Goal: Task Accomplishment & Management: Use online tool/utility

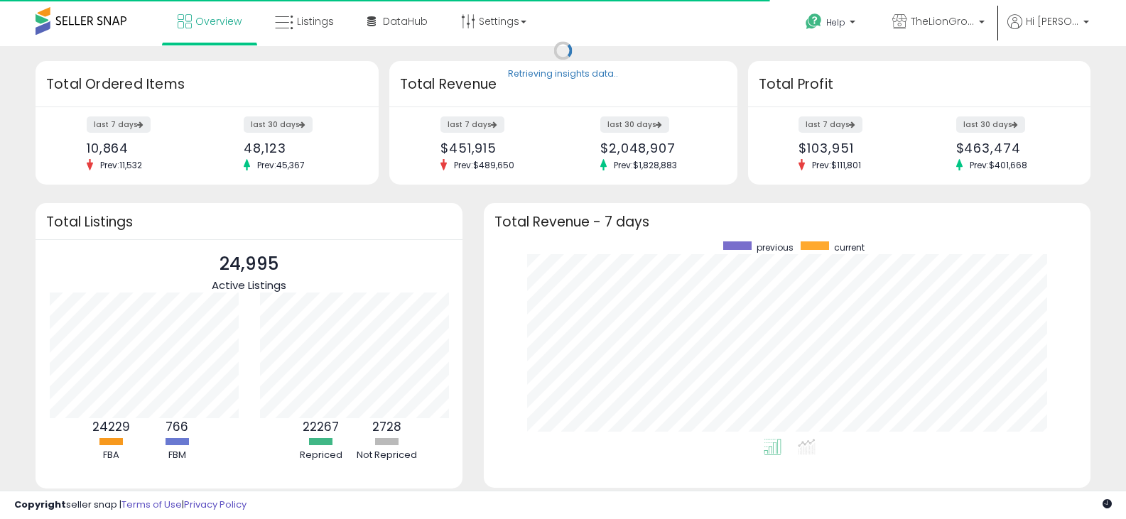
scroll to position [198, 578]
click at [327, 13] on link "Listings" at bounding box center [304, 21] width 80 height 43
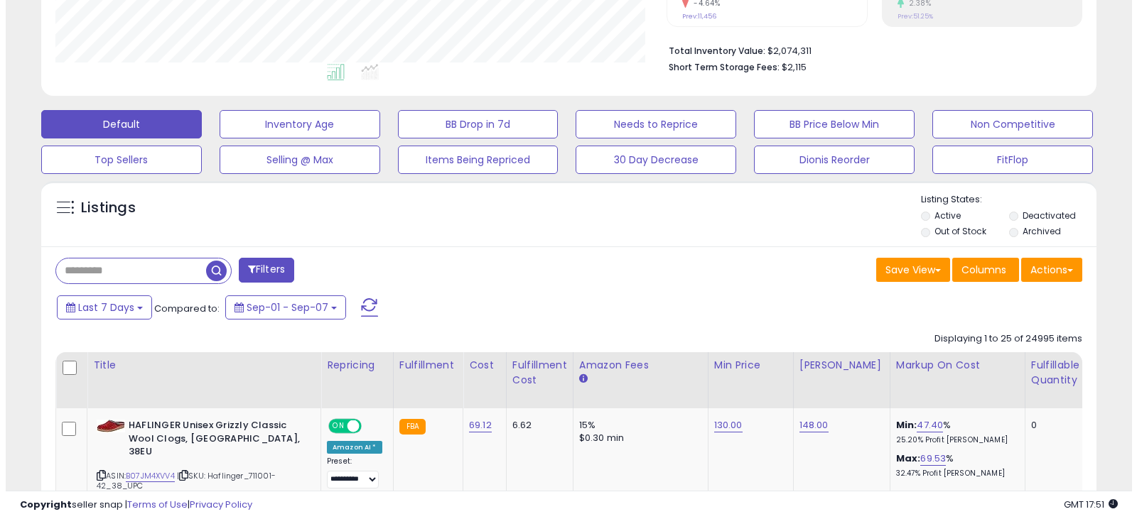
scroll to position [284, 0]
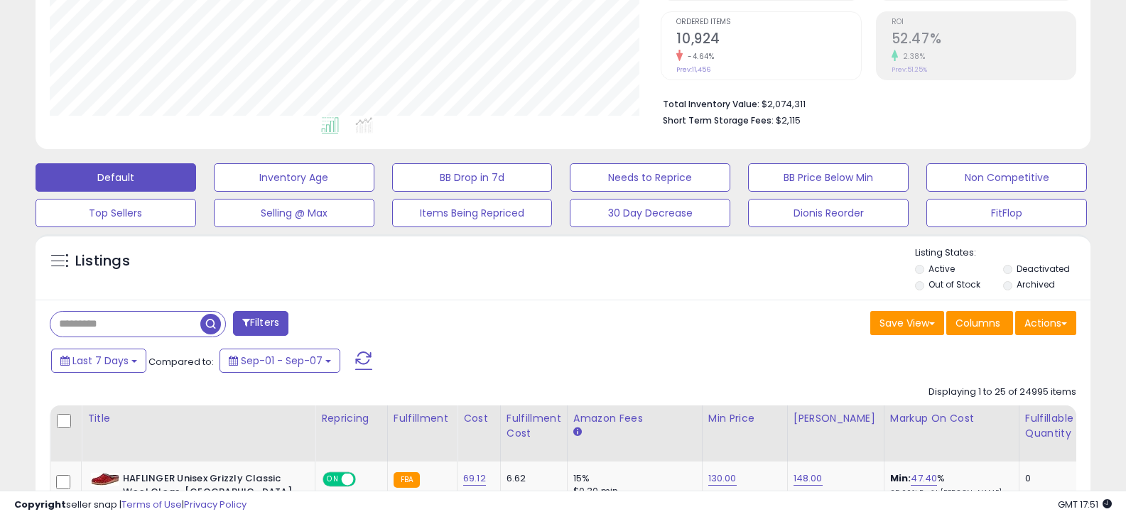
click at [961, 217] on button "FitFlop" at bounding box center [1006, 213] width 161 height 28
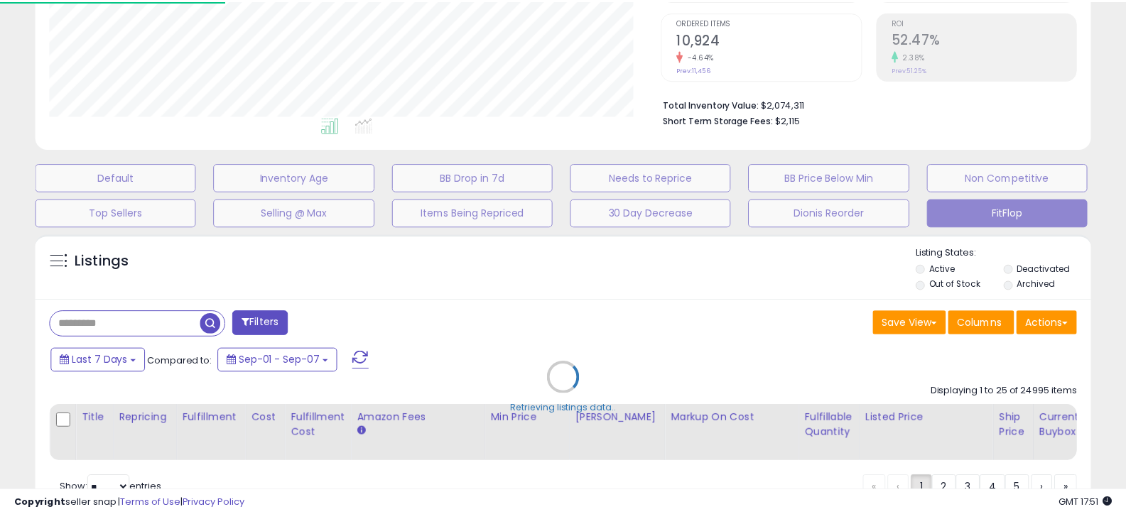
scroll to position [291, 617]
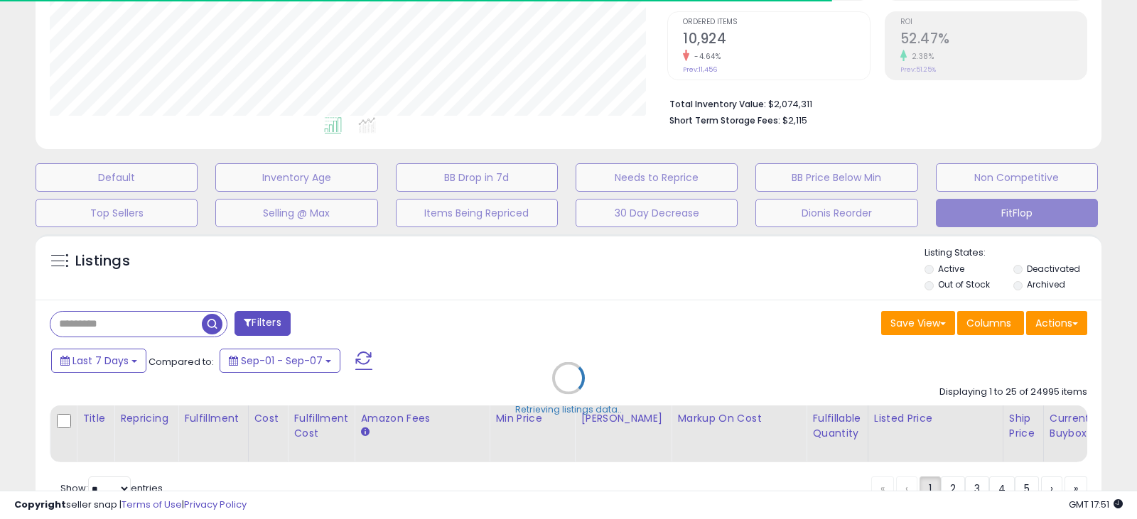
type input "*******"
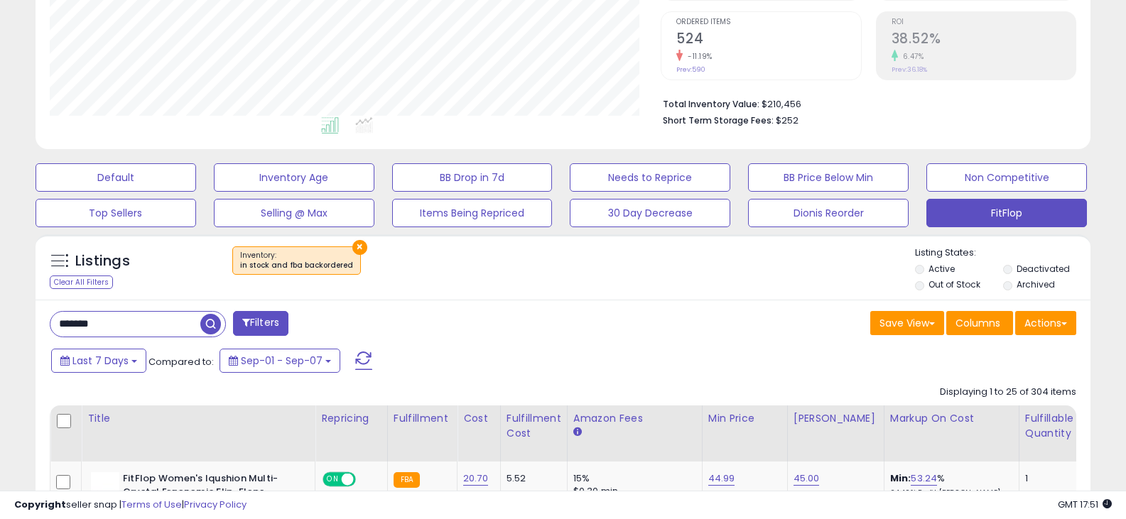
scroll to position [291, 612]
